Goal: Navigation & Orientation: Find specific page/section

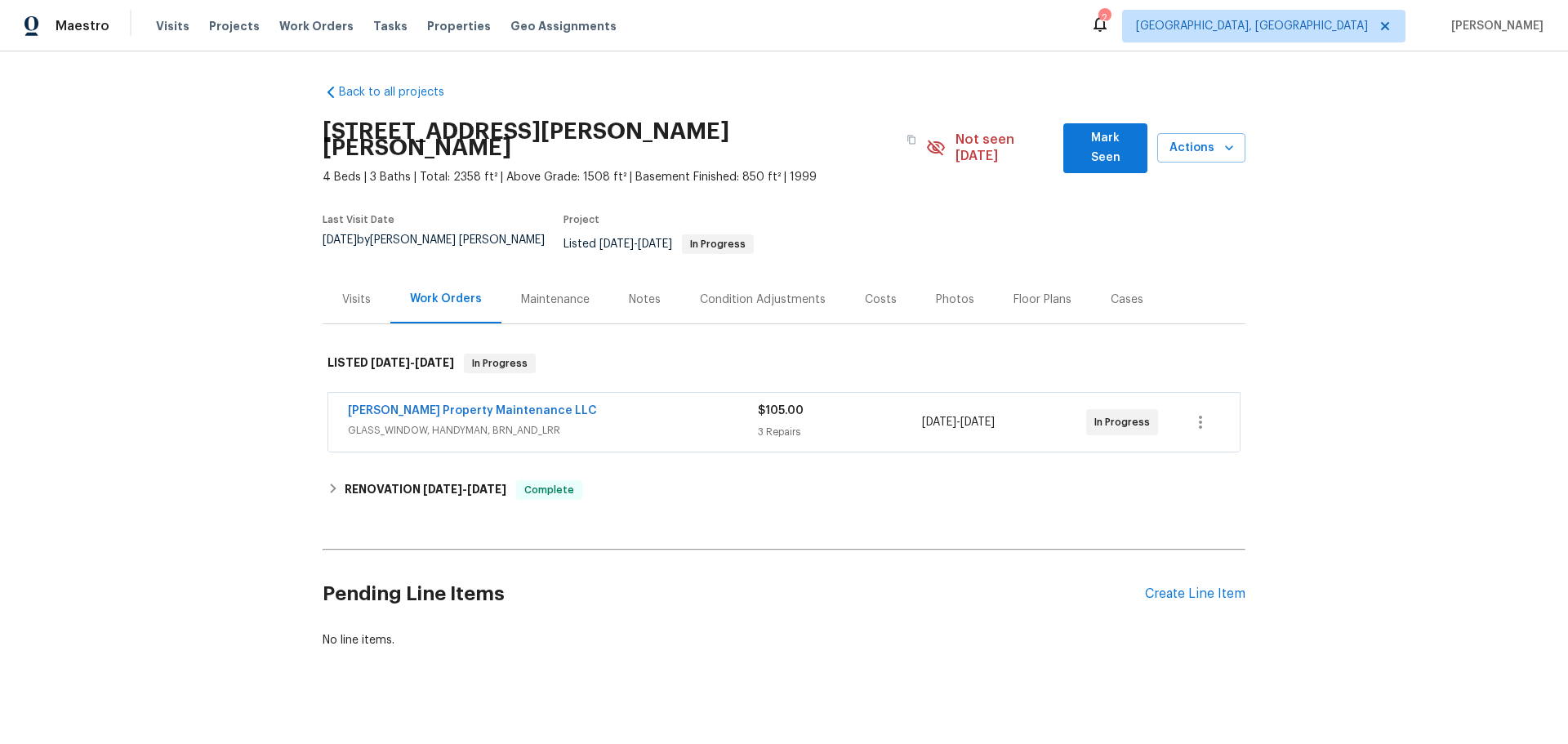
click at [356, 284] on div "Visits" at bounding box center [356, 299] width 68 height 48
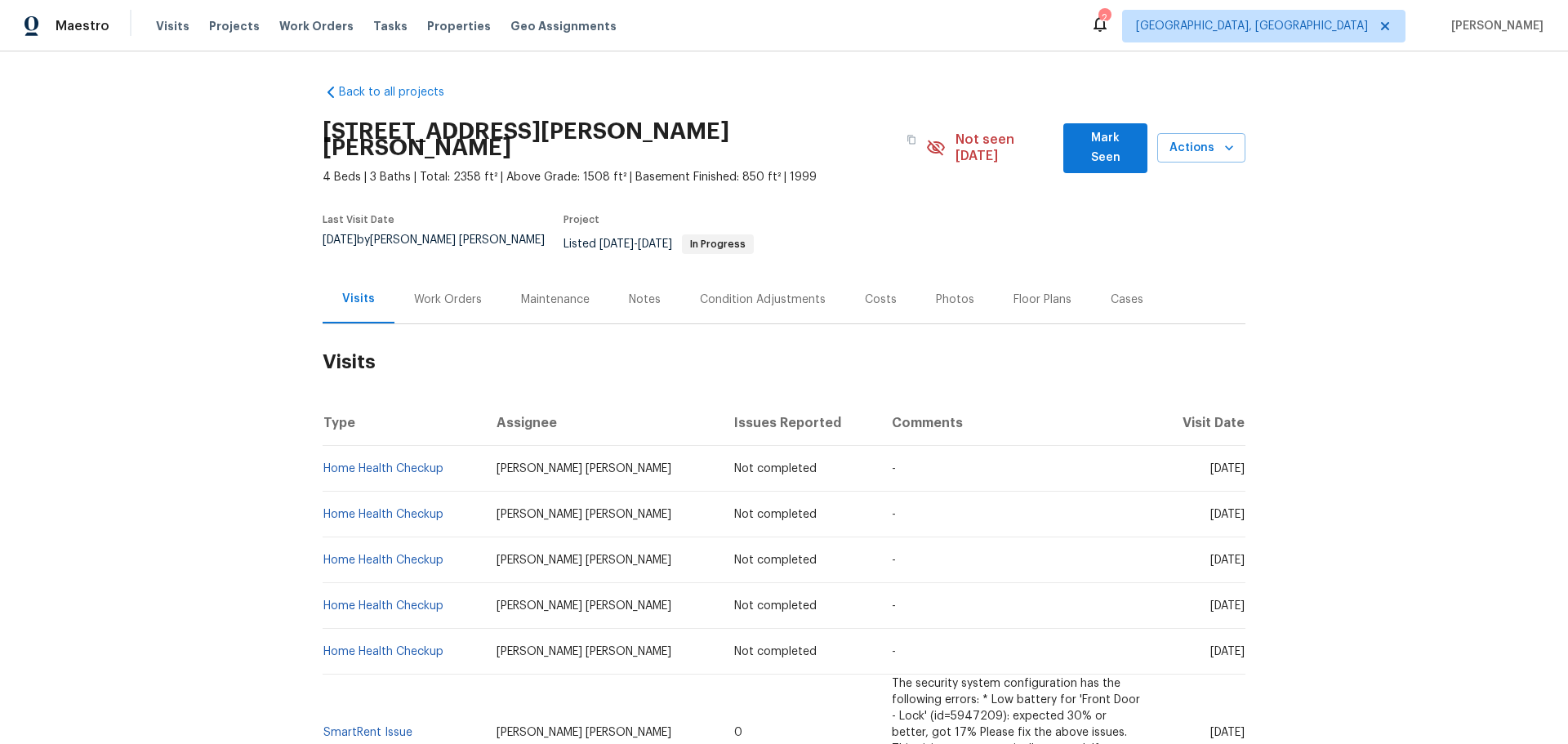
click at [446, 291] on div "Work Orders" at bounding box center [447, 299] width 68 height 16
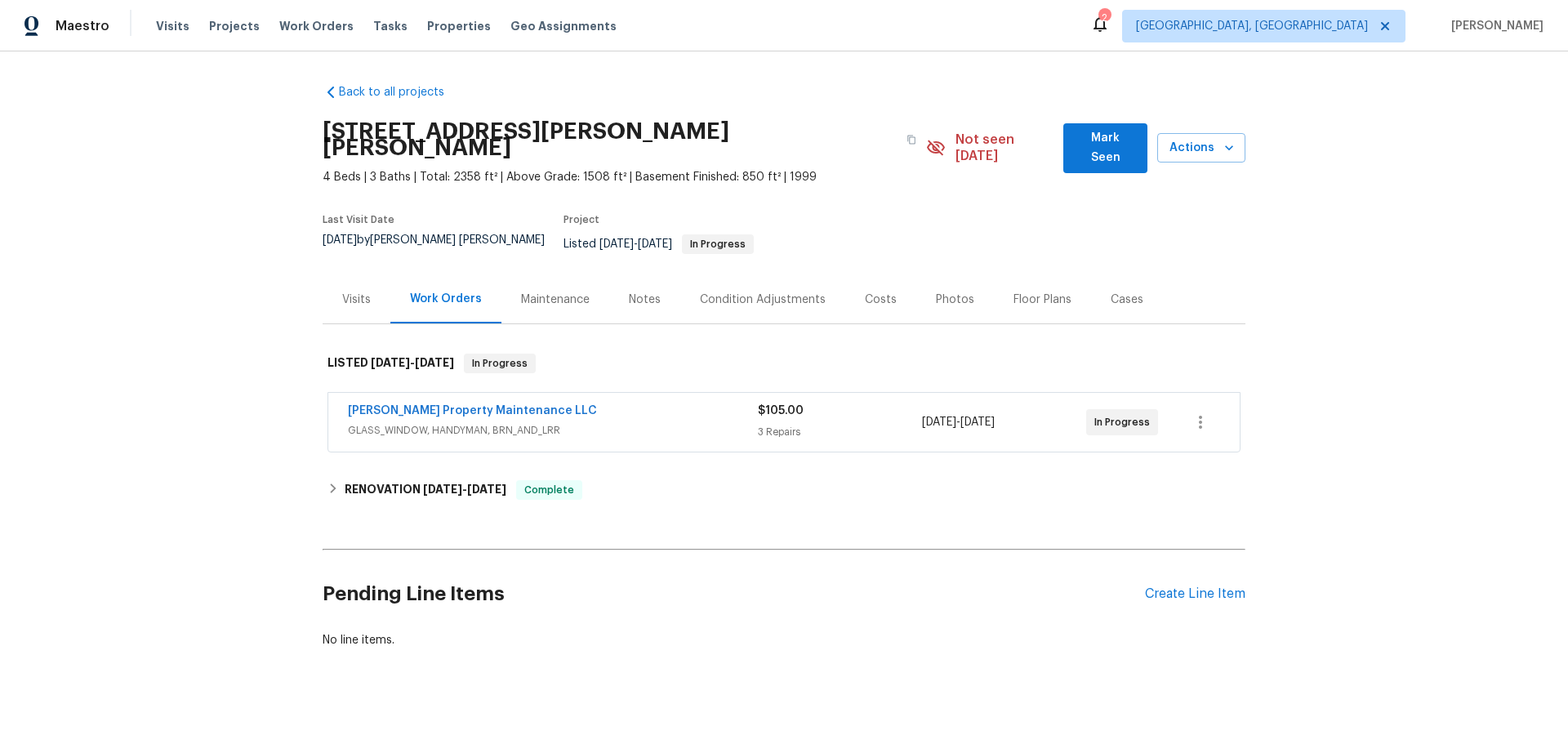
click at [529, 291] on div "Maintenance" at bounding box center [556, 299] width 69 height 16
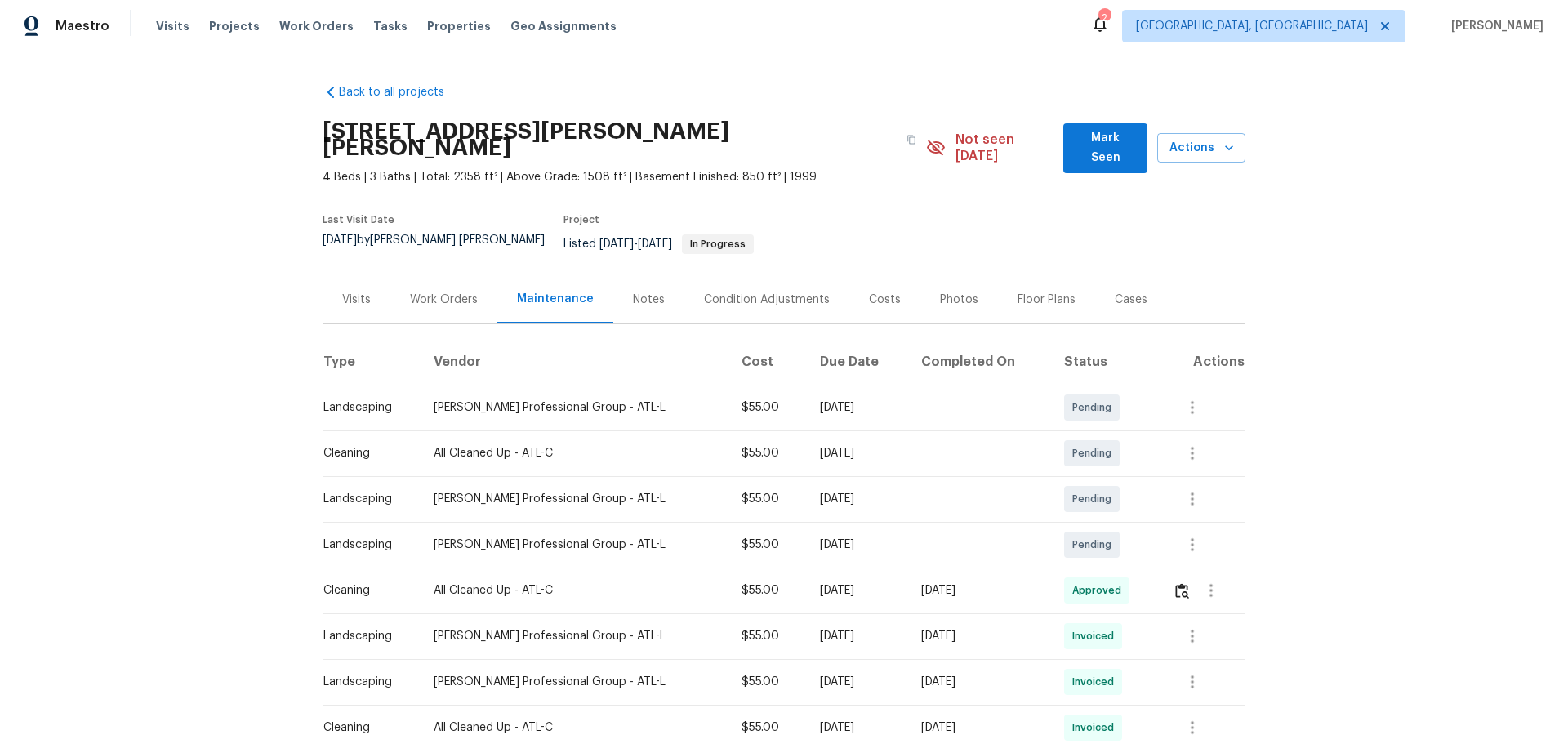
click at [633, 291] on div "Notes" at bounding box center [649, 299] width 32 height 16
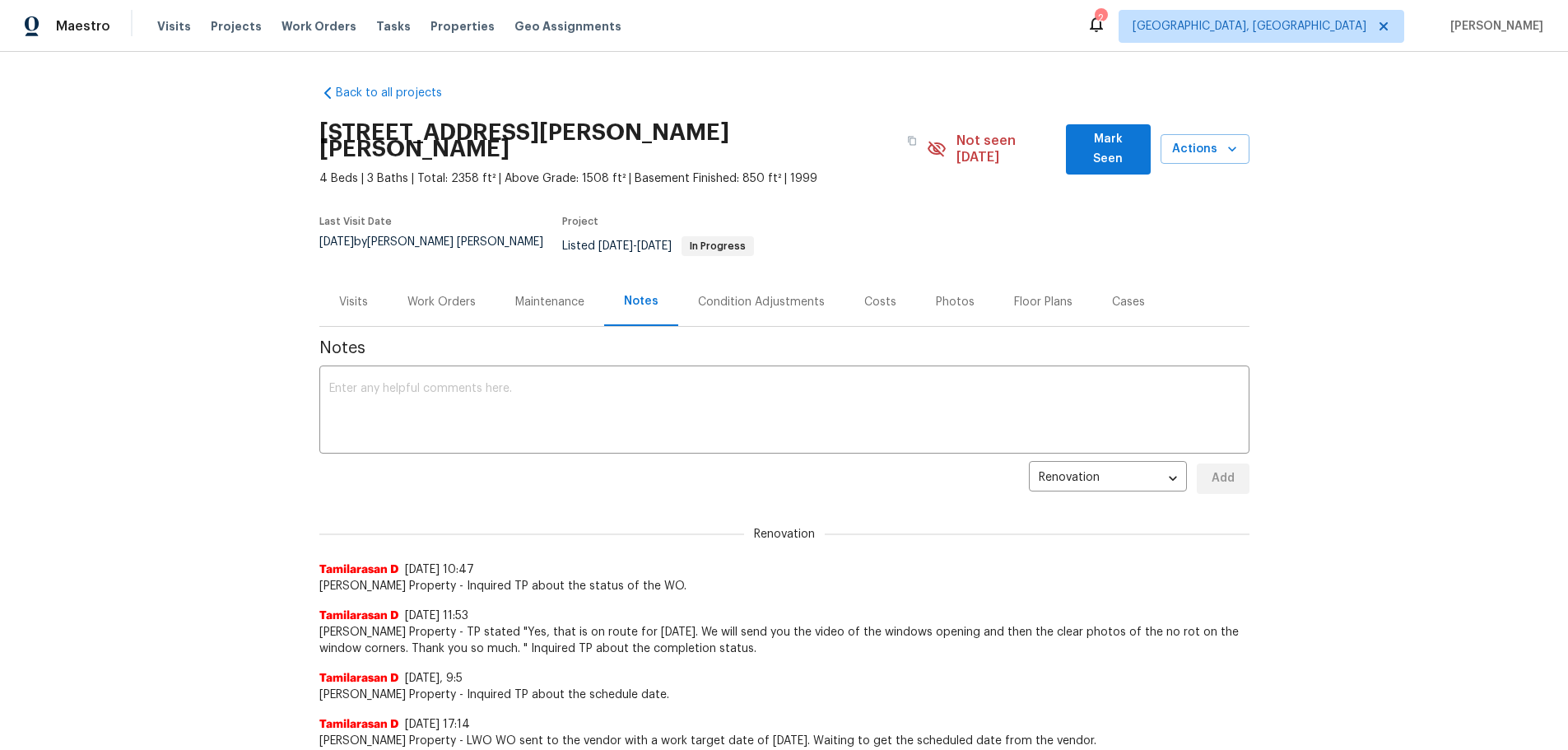
click at [734, 294] on div "Condition Adjustments" at bounding box center [761, 302] width 126 height 16
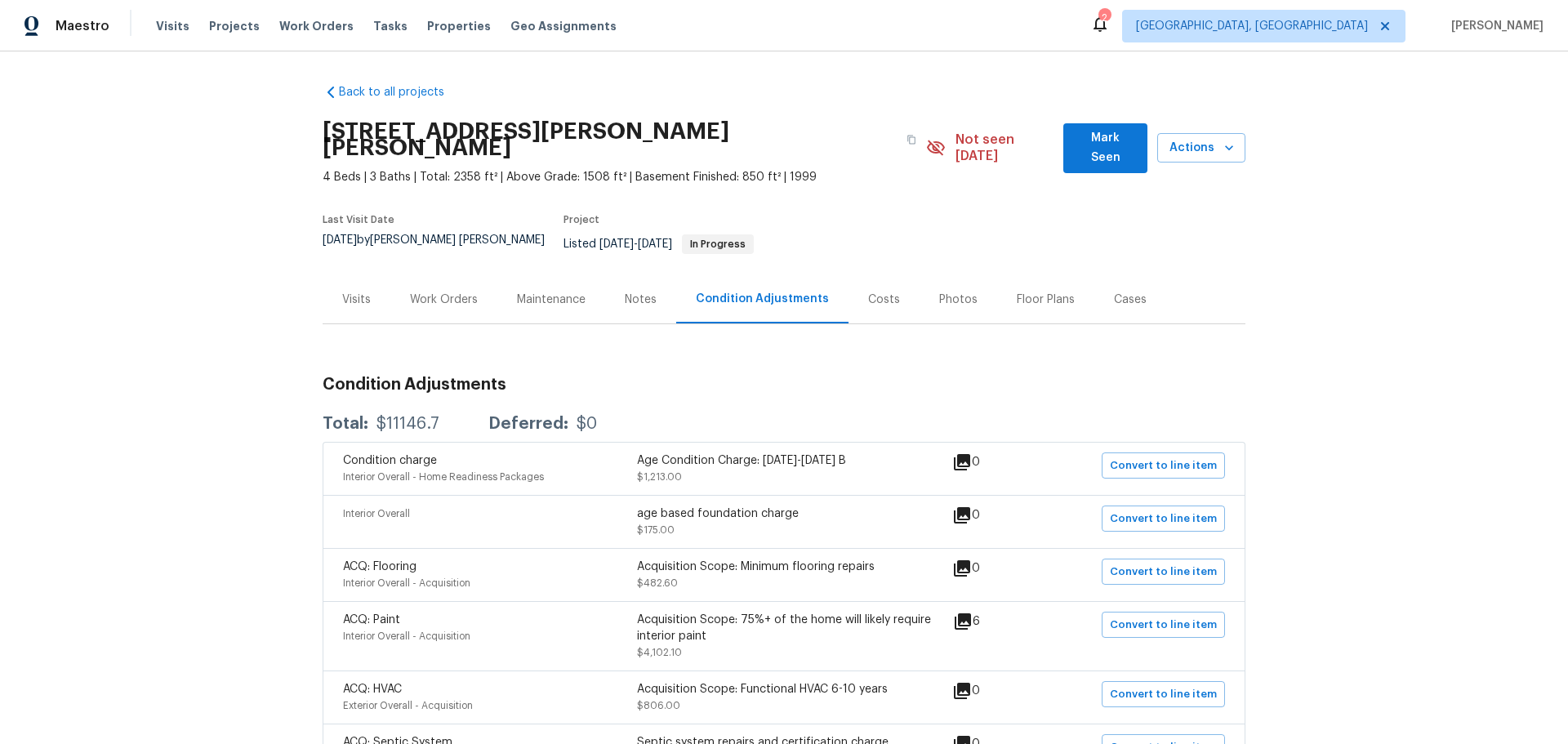
click at [542, 291] on div "Maintenance" at bounding box center [551, 299] width 69 height 16
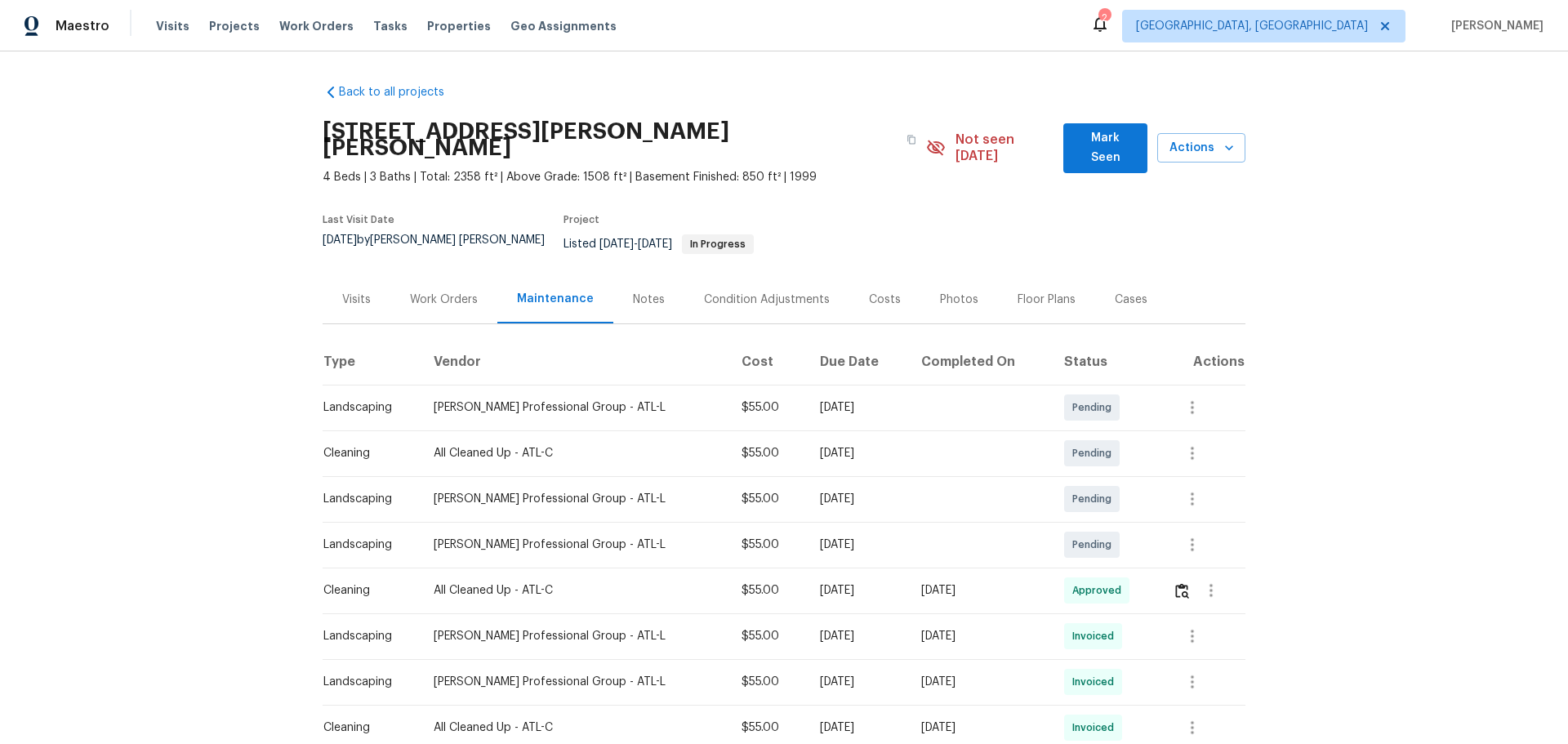
click at [438, 291] on div "Work Orders" at bounding box center [444, 299] width 68 height 16
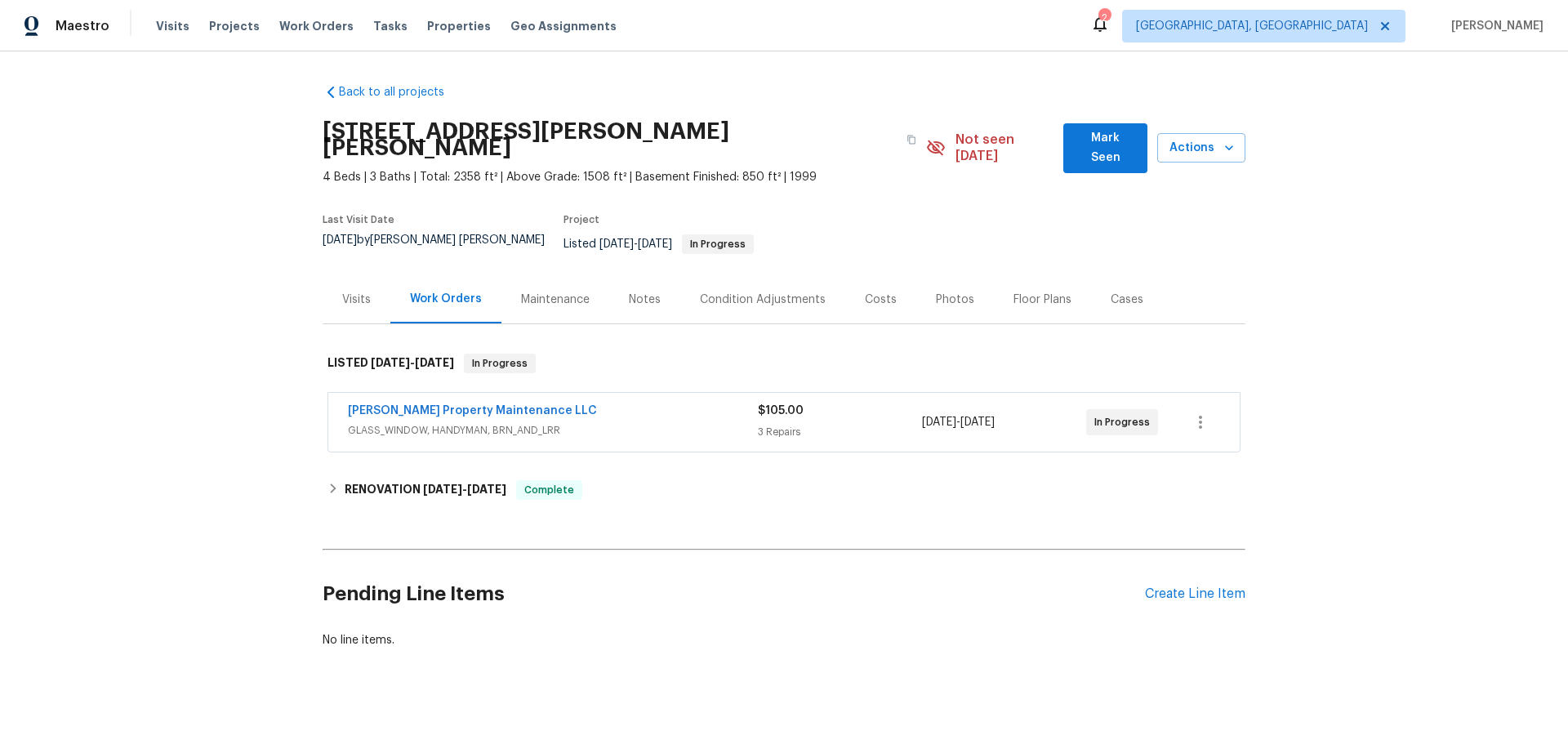
click at [342, 291] on div "Visits" at bounding box center [356, 299] width 29 height 16
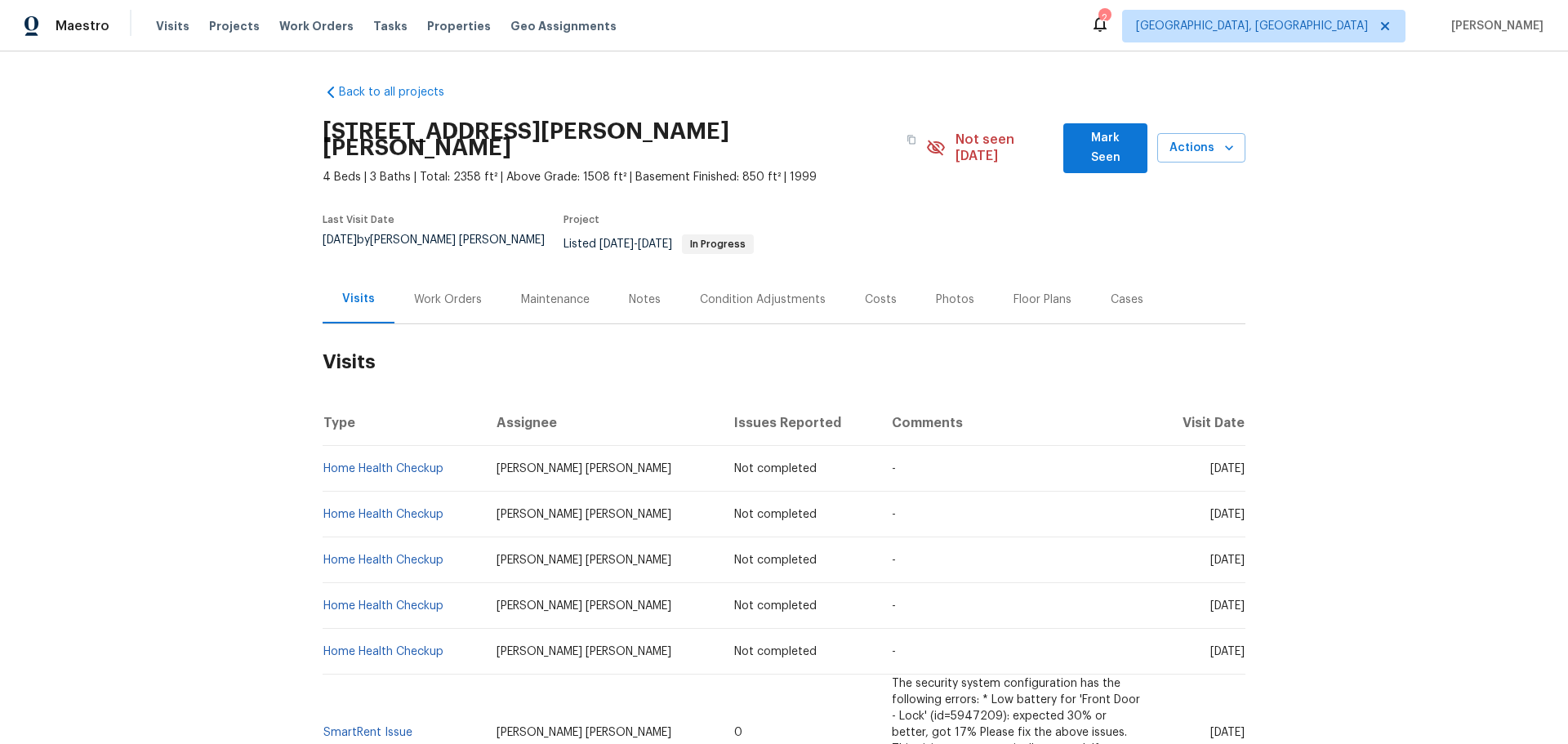
click at [421, 291] on div "Work Orders" at bounding box center [447, 299] width 68 height 16
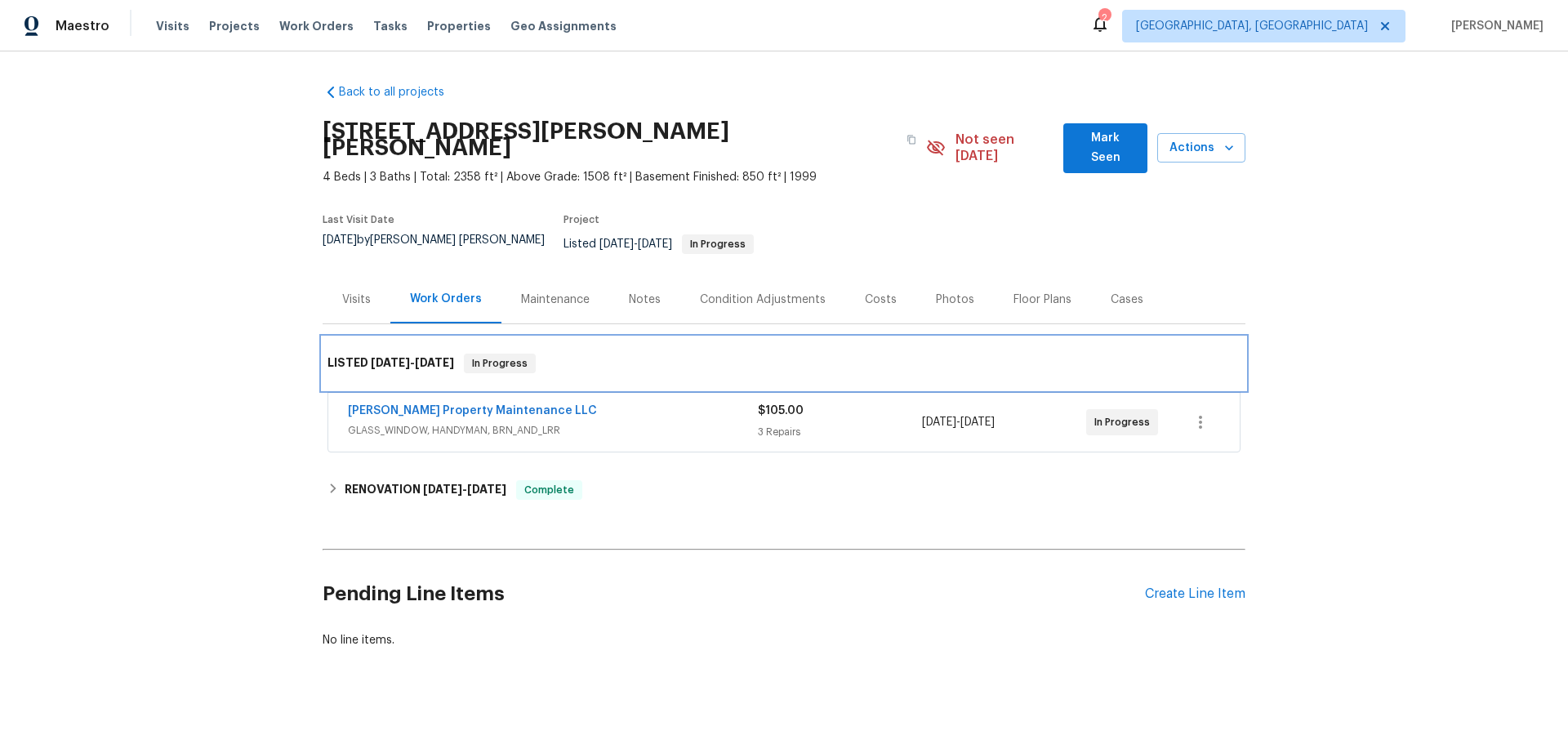
drag, startPoint x: 525, startPoint y: 344, endPoint x: 860, endPoint y: 447, distance: 350.5
click at [470, 404] on div "LISTED [DATE] - [DATE] In Progress [PERSON_NAME] Property Maintenance LLC GLASS…" at bounding box center [784, 397] width 923 height 120
